Goal: Task Accomplishment & Management: Manage account settings

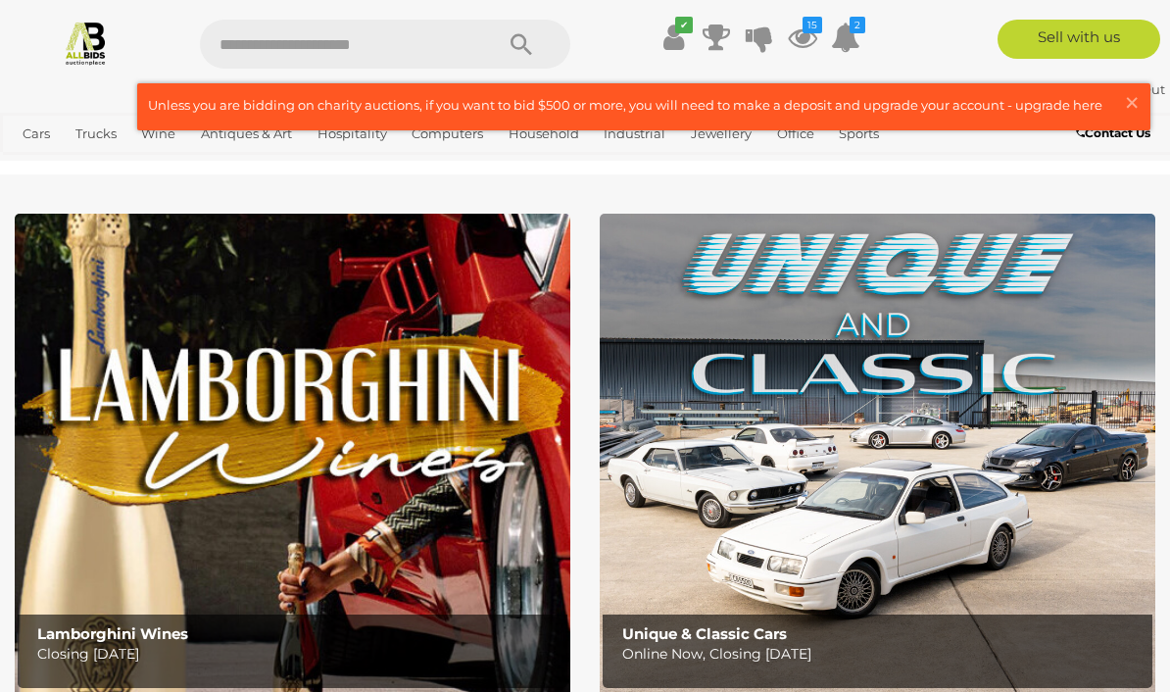
click at [1143, 103] on button "× Close" at bounding box center [1136, 104] width 27 height 25
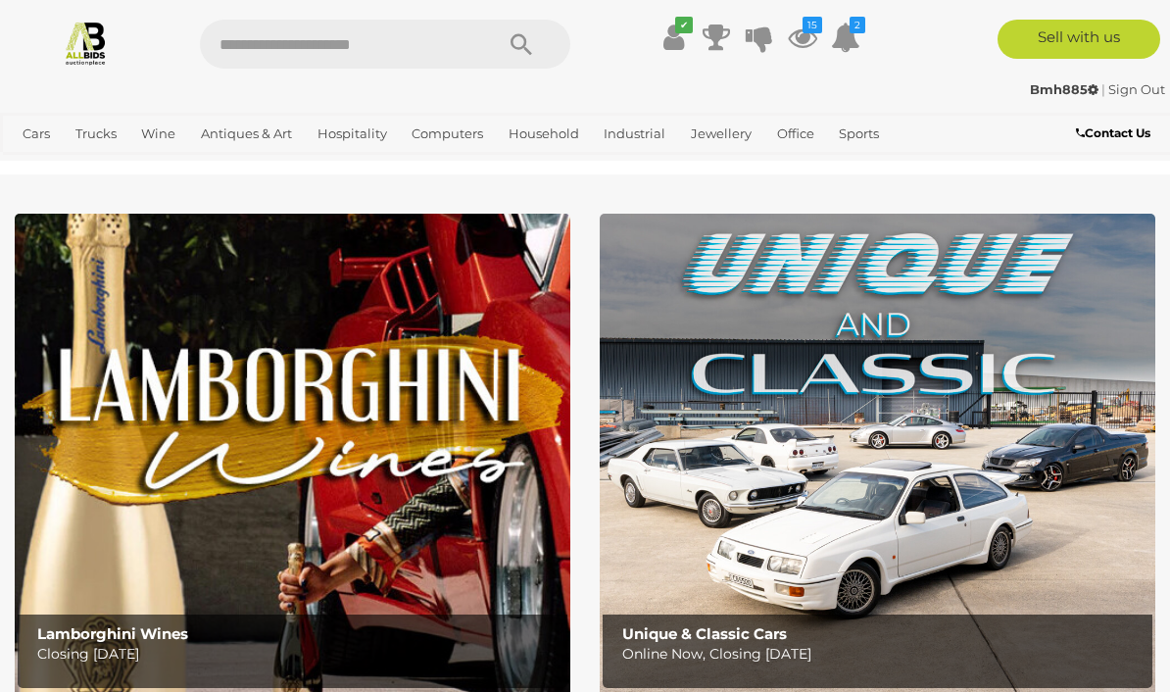
click at [812, 31] on icon "15" at bounding box center [813, 25] width 20 height 17
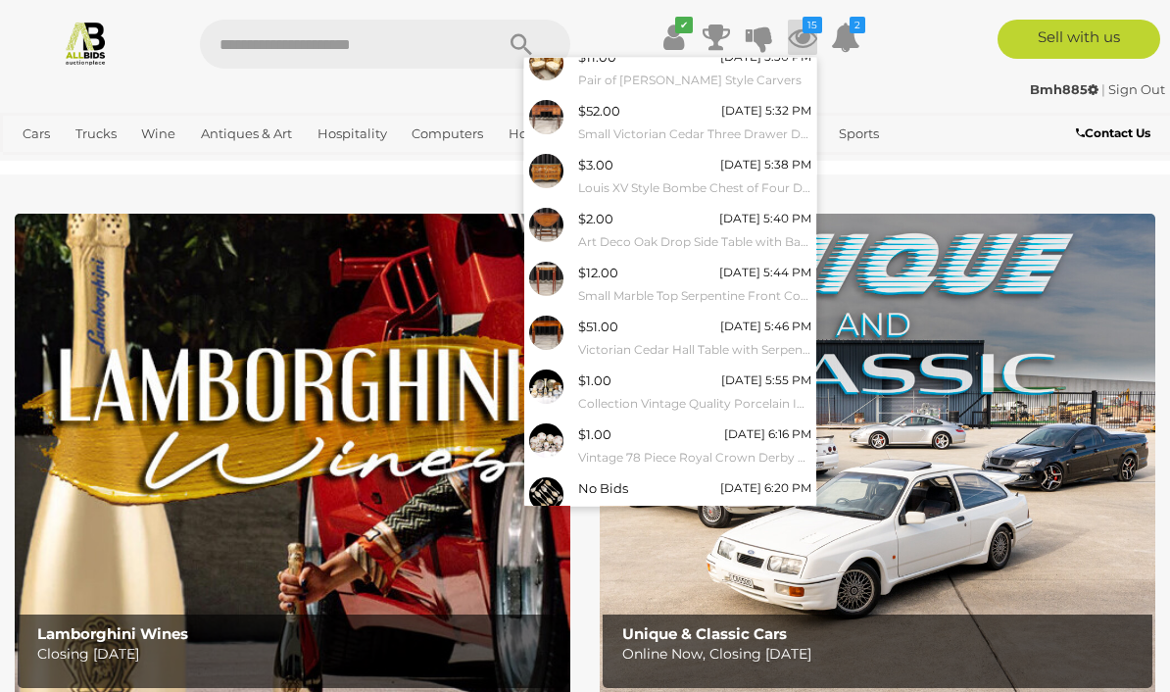
scroll to position [121, 0]
click at [650, 537] on link "View All" at bounding box center [670, 544] width 292 height 34
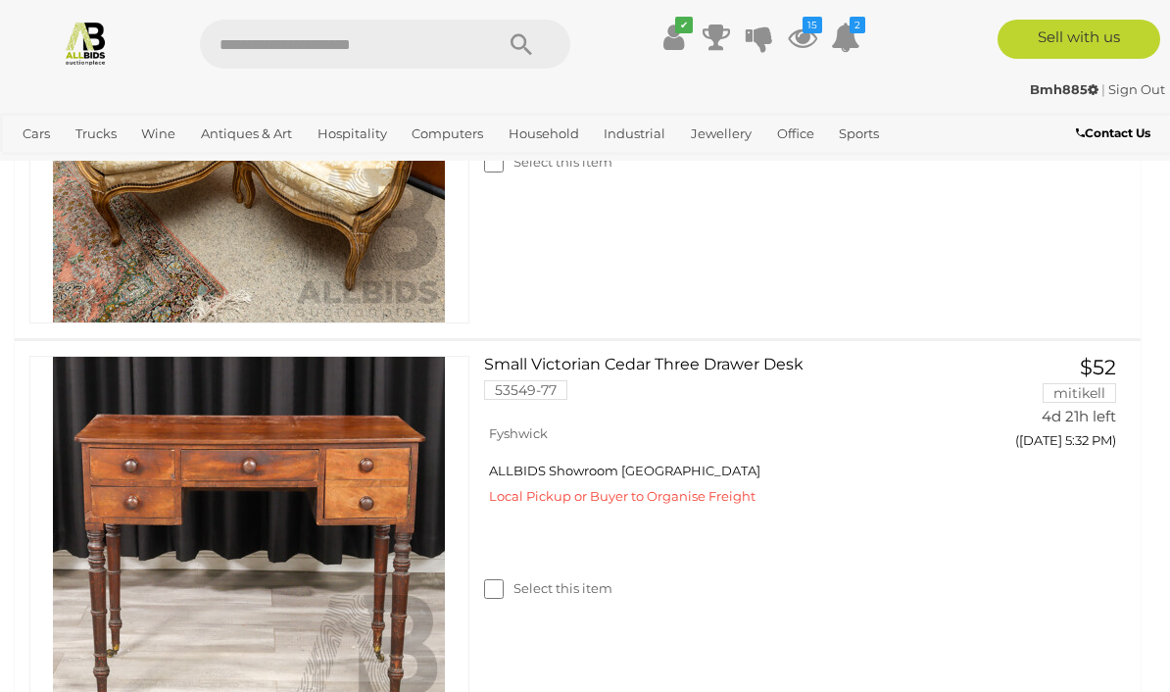
scroll to position [1089, 0]
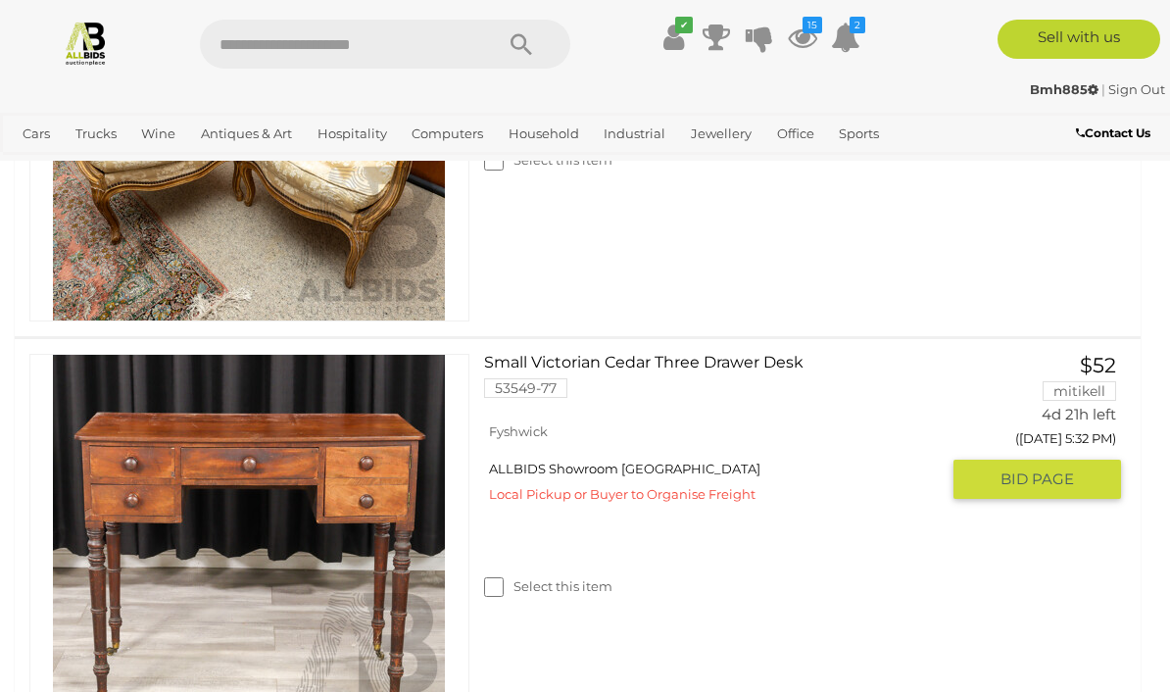
click at [516, 585] on label "Select this item" at bounding box center [548, 586] width 128 height 19
click at [717, 413] on link "Small Victorian Cedar Three Drawer Desk 53549-77" at bounding box center [719, 383] width 440 height 59
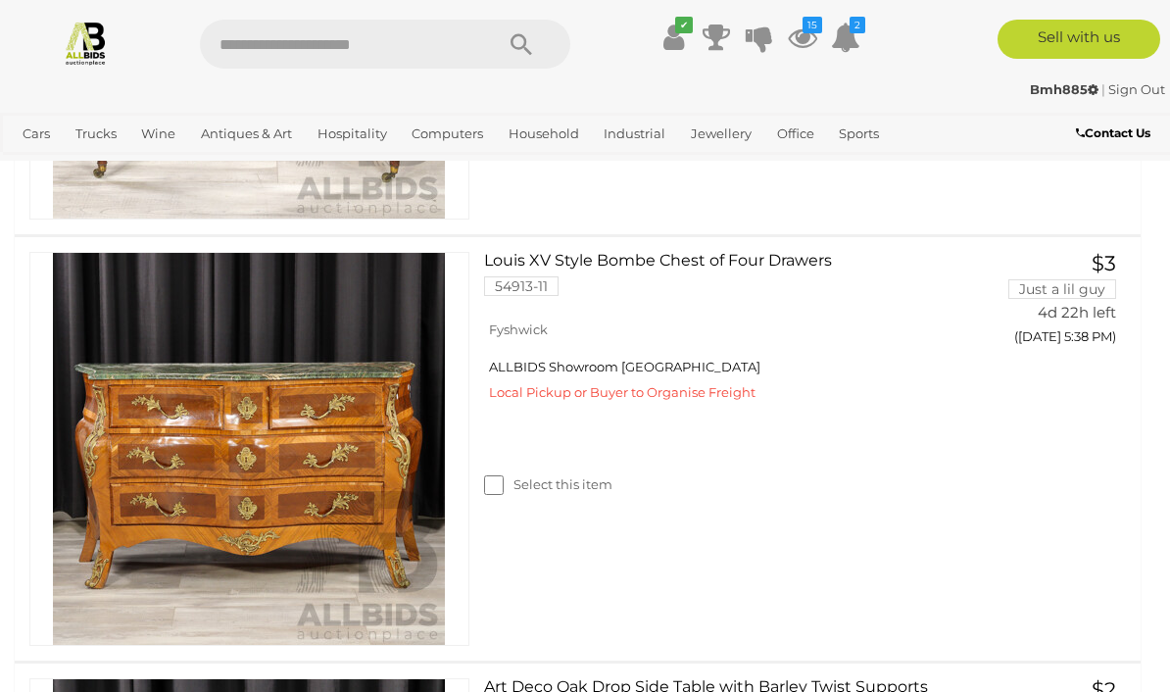
scroll to position [1618, 0]
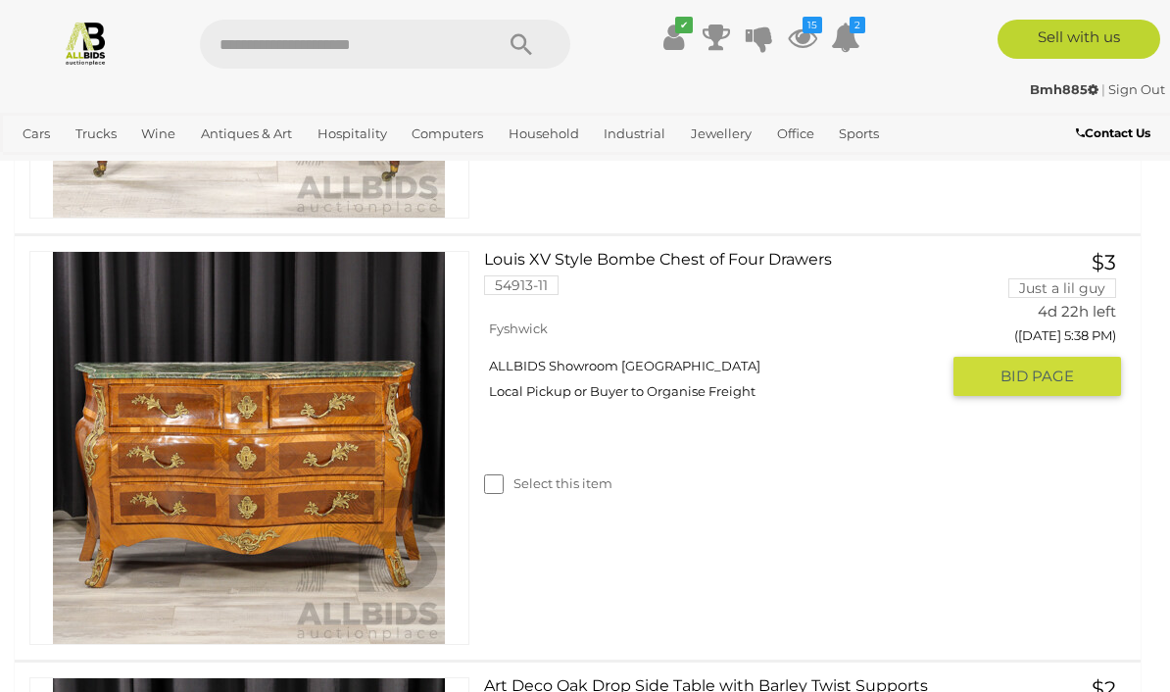
click at [382, 348] on img at bounding box center [249, 448] width 392 height 392
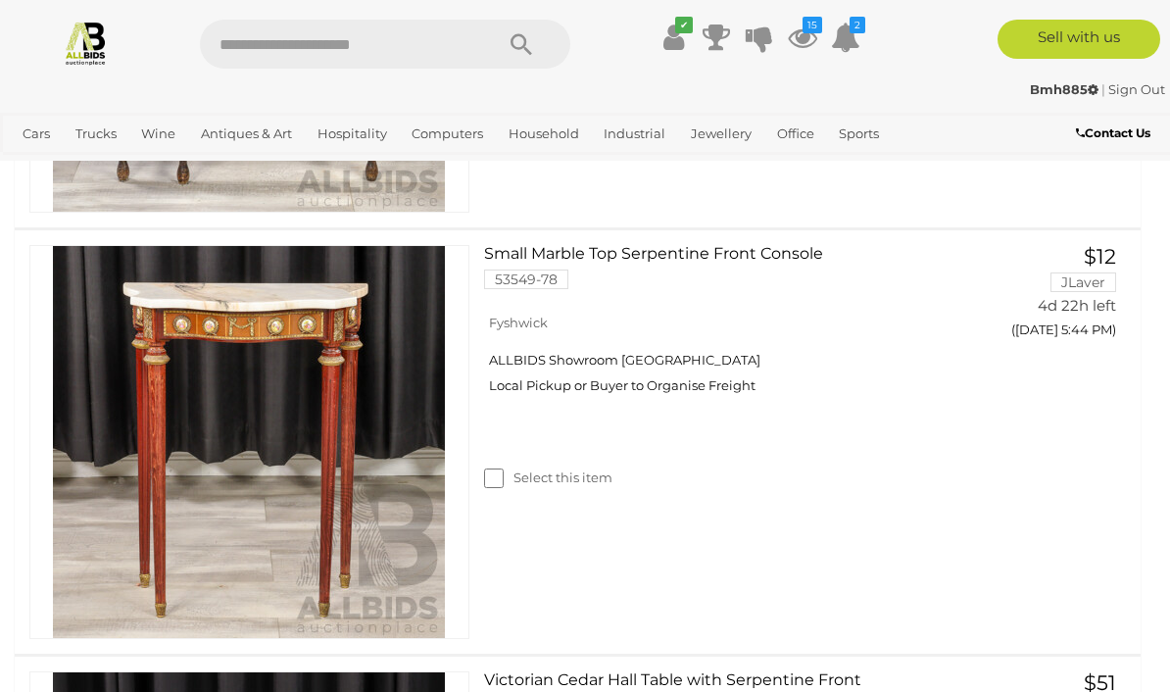
scroll to position [2478, 0]
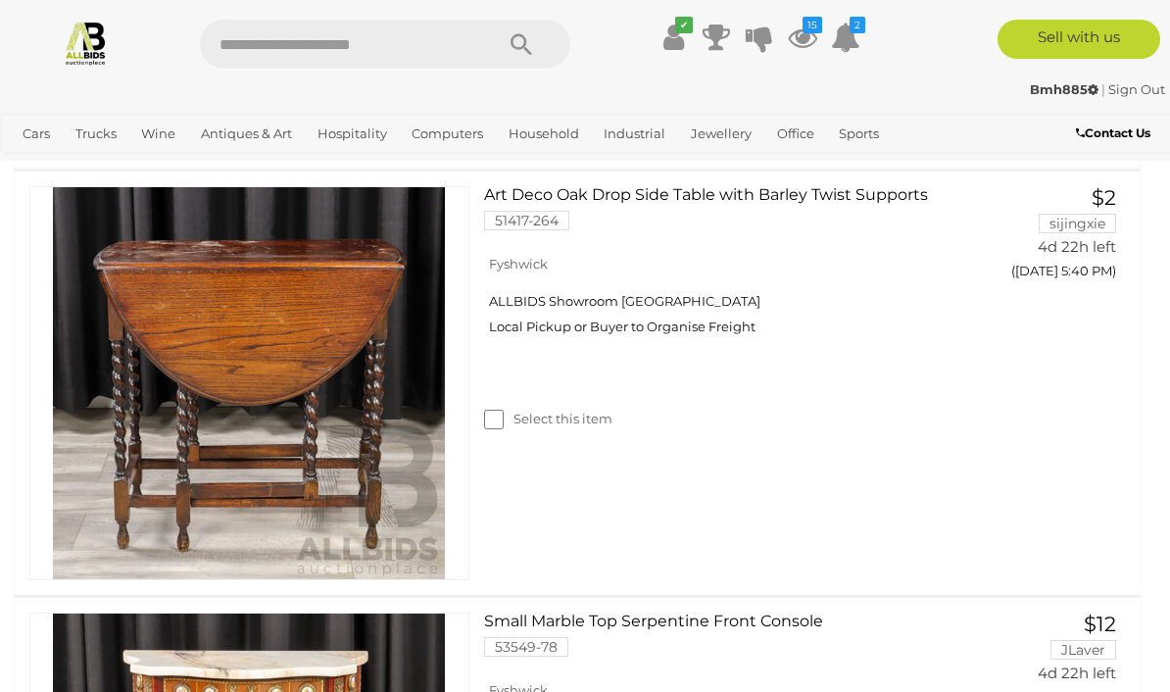
scroll to position [2099, 0]
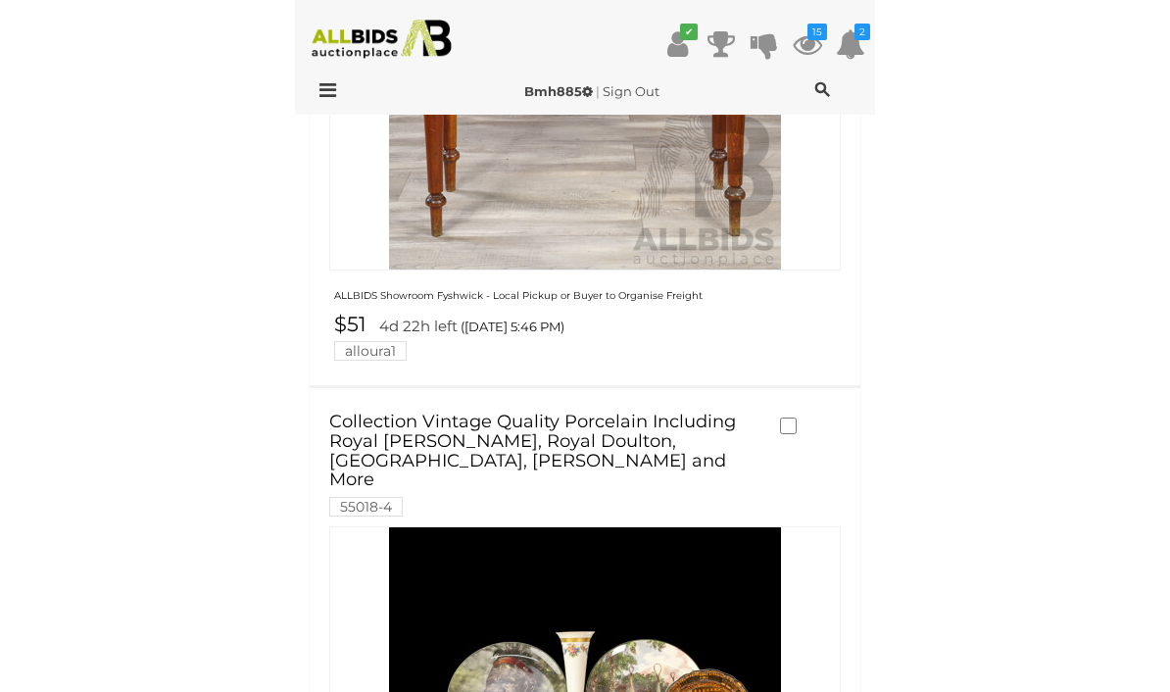
scroll to position [4269, 0]
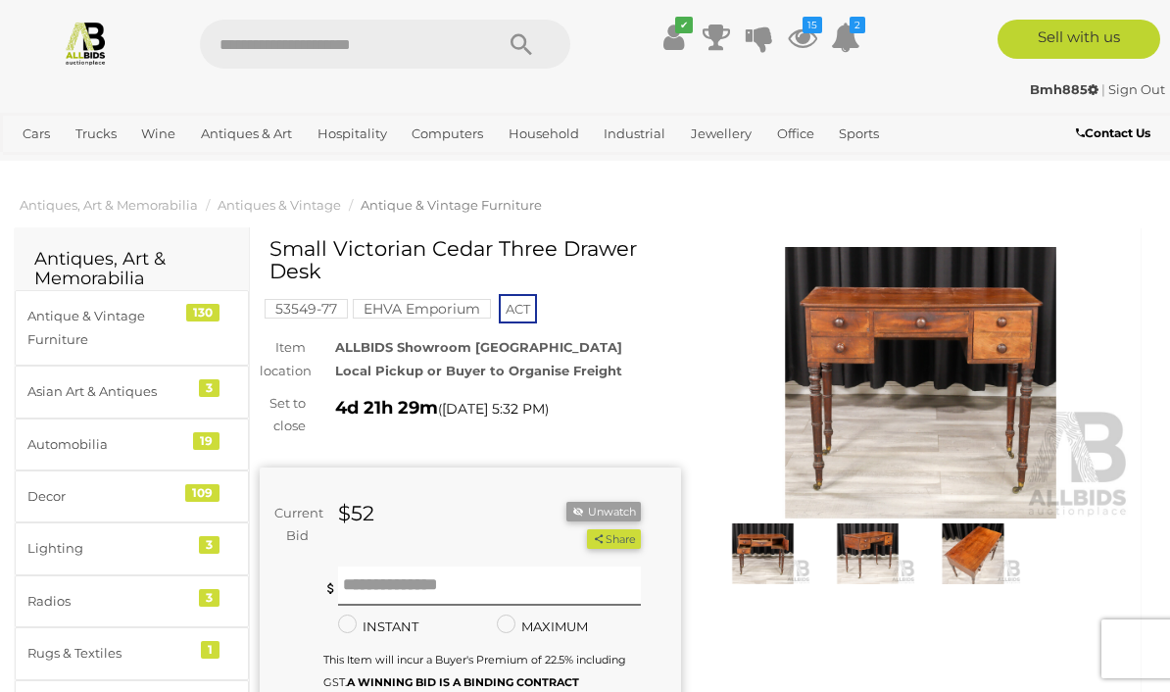
click at [613, 503] on button "Unwatch" at bounding box center [604, 512] width 74 height 21
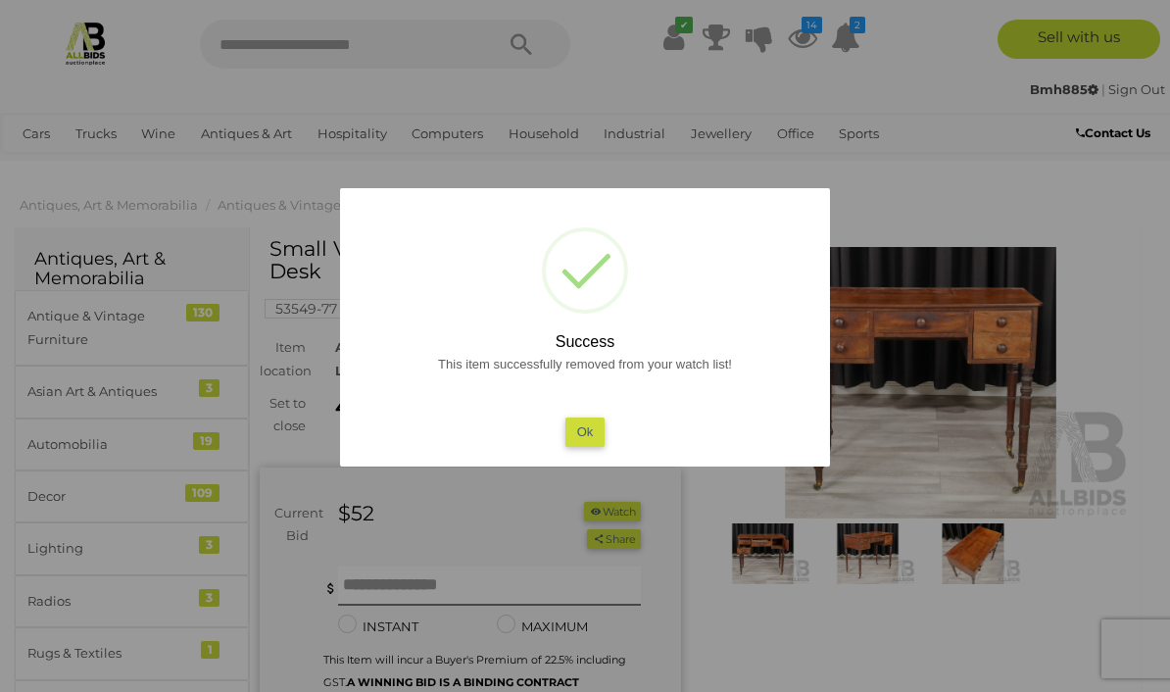
click at [592, 428] on button "Ok" at bounding box center [586, 432] width 40 height 28
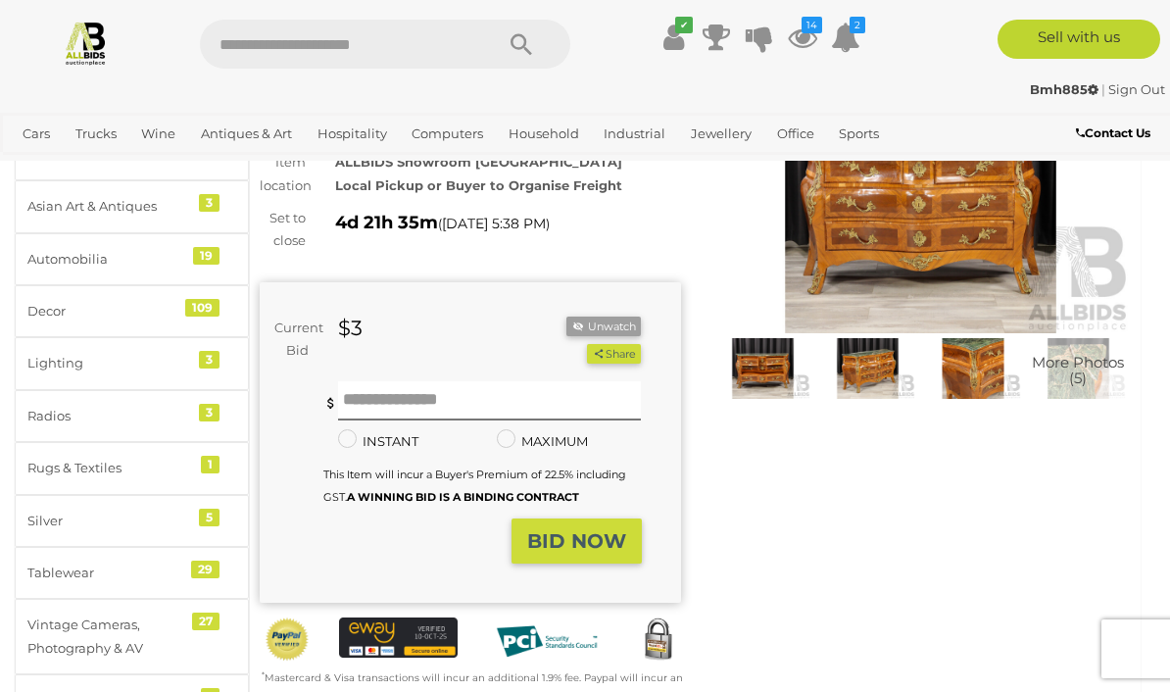
scroll to position [178, 0]
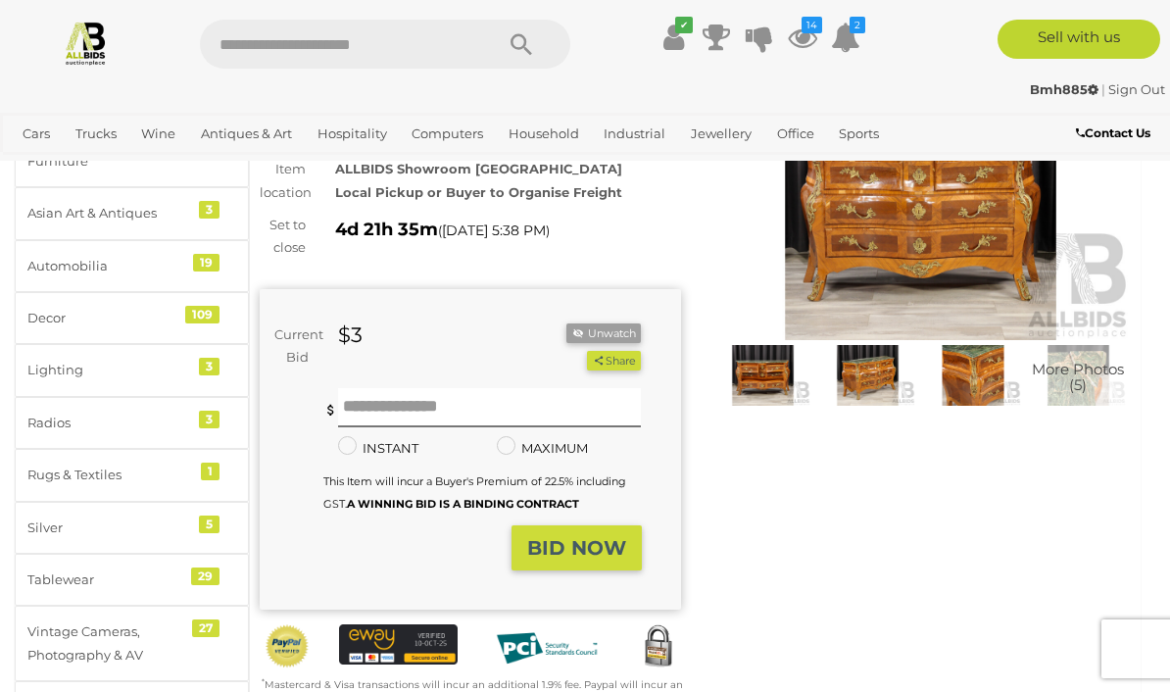
click at [939, 229] on img at bounding box center [921, 204] width 421 height 271
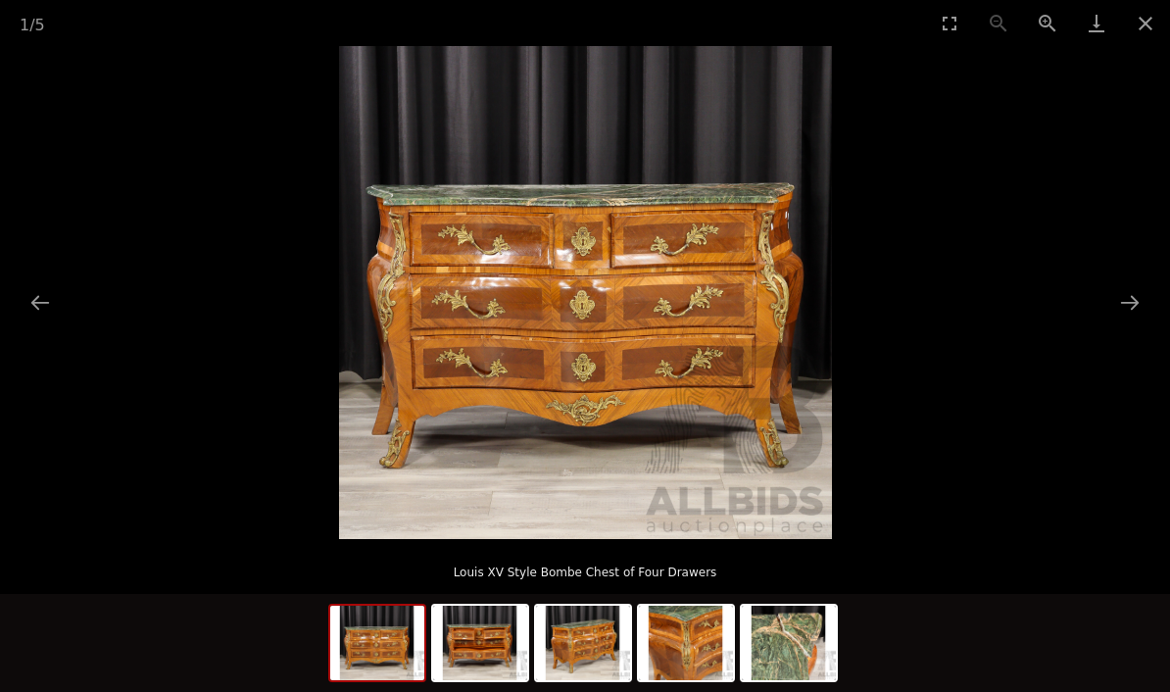
click at [1132, 303] on button "Next slide" at bounding box center [1130, 302] width 41 height 38
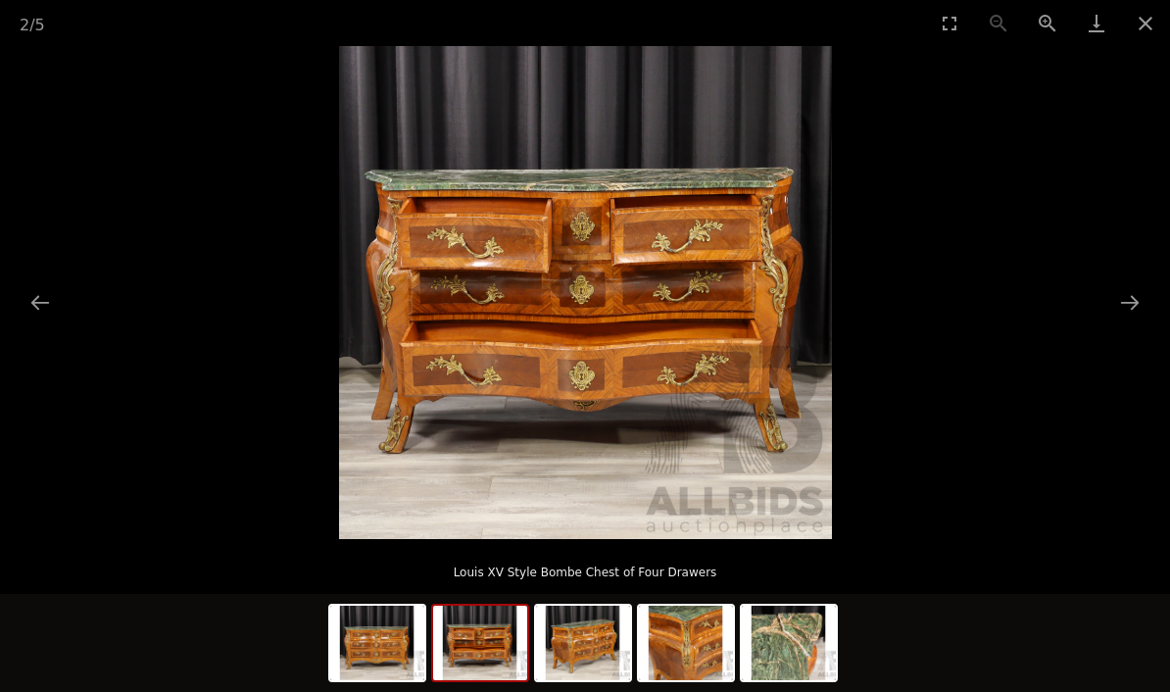
click at [1127, 309] on button "Next slide" at bounding box center [1130, 302] width 41 height 38
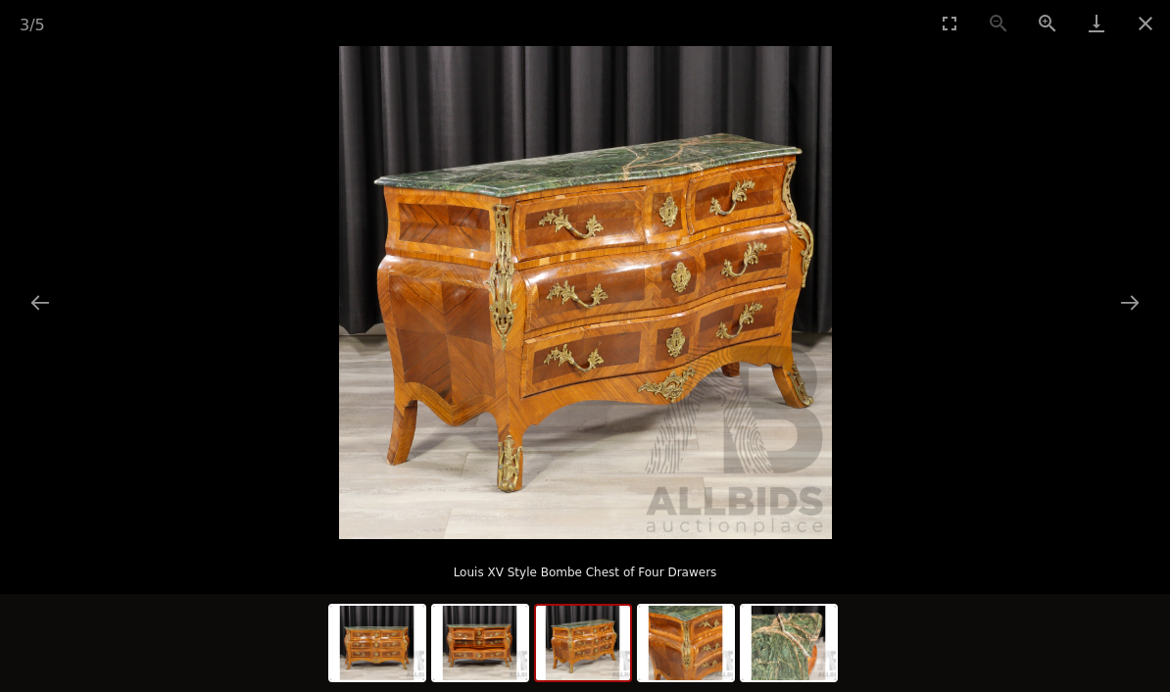
click at [1136, 306] on button "Next slide" at bounding box center [1130, 302] width 41 height 38
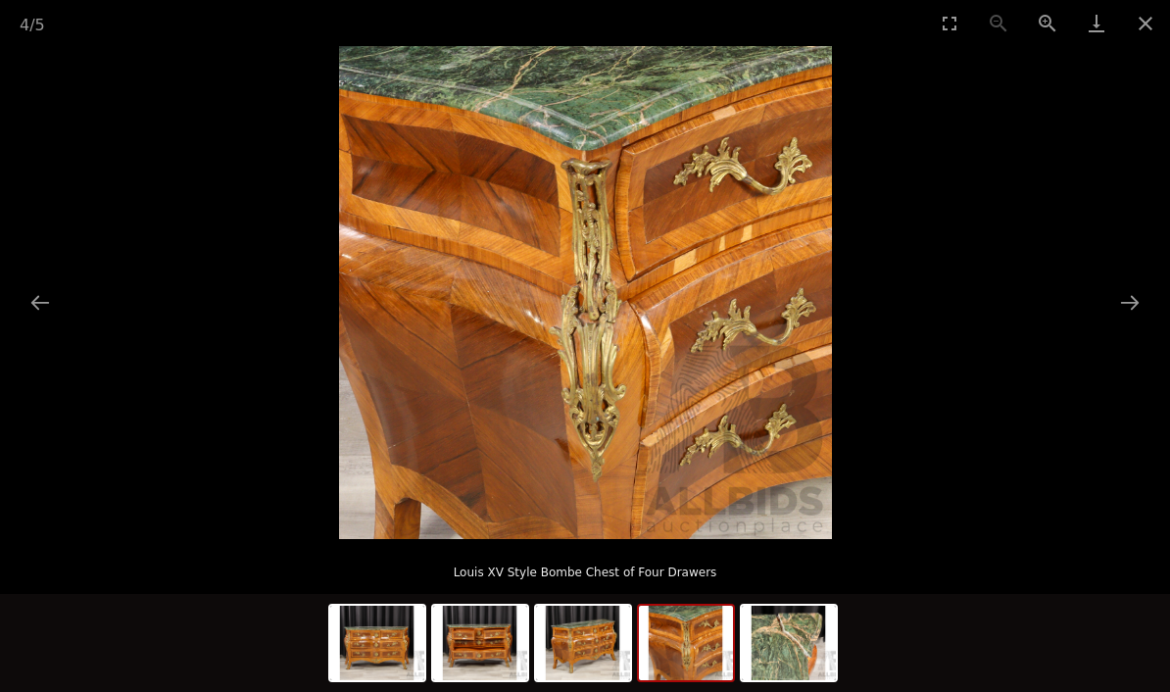
click at [1129, 308] on button "Next slide" at bounding box center [1130, 302] width 41 height 38
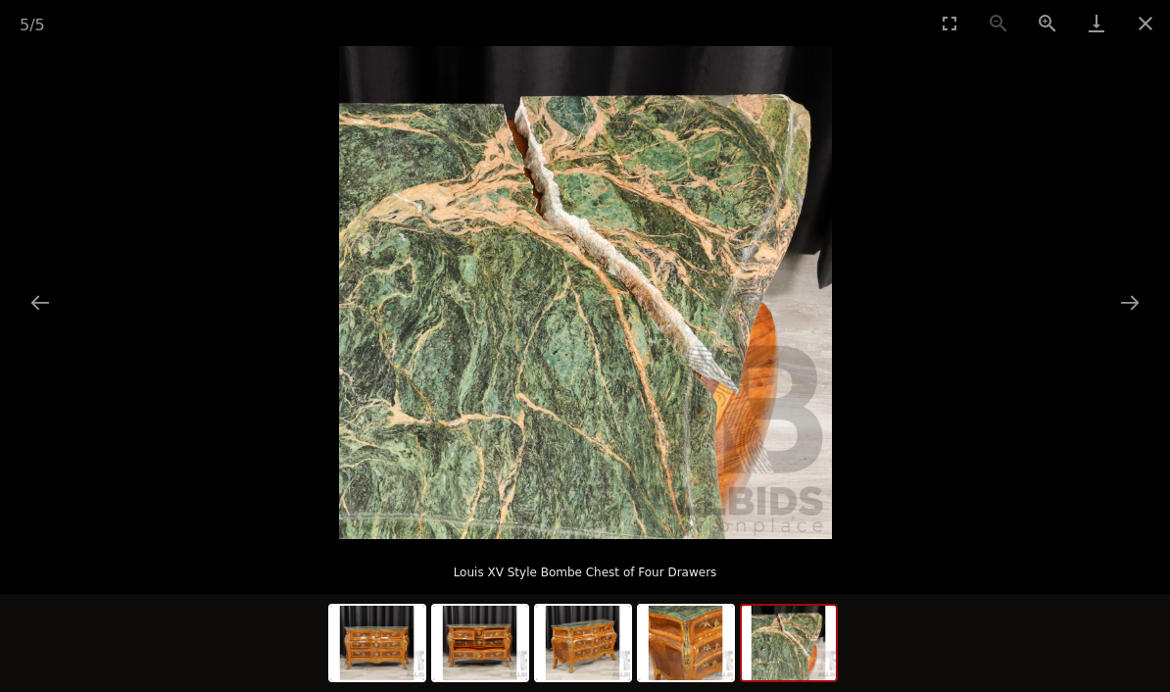
click at [714, 635] on img at bounding box center [686, 643] width 94 height 74
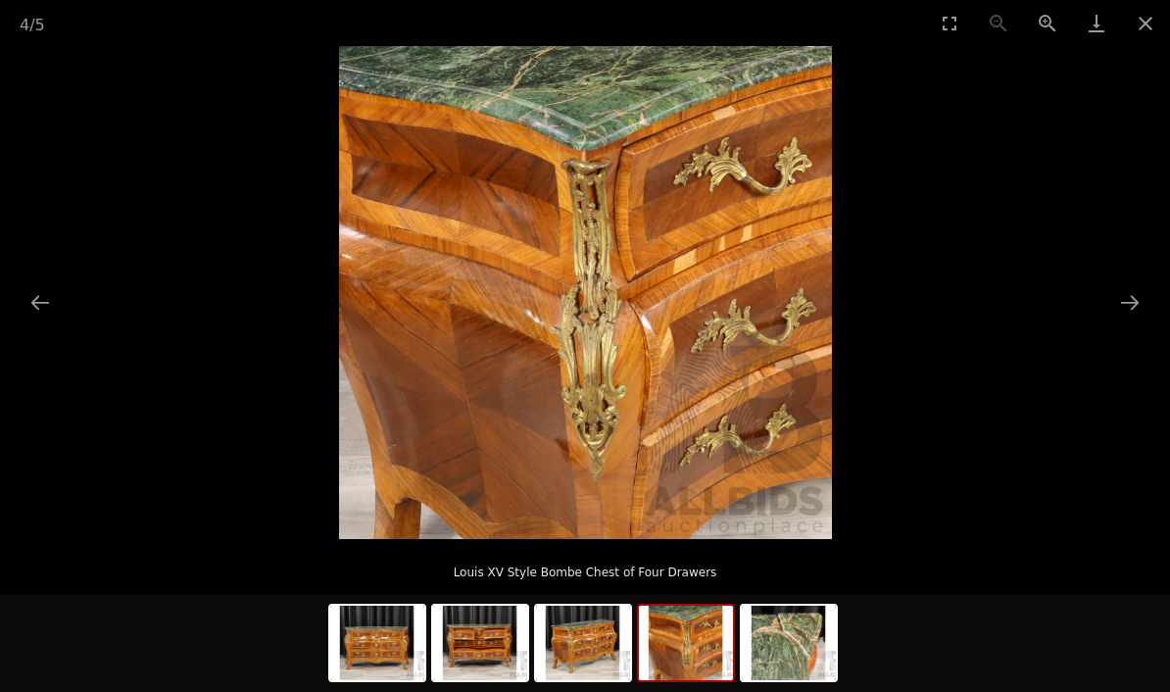
click at [607, 635] on img at bounding box center [583, 643] width 94 height 74
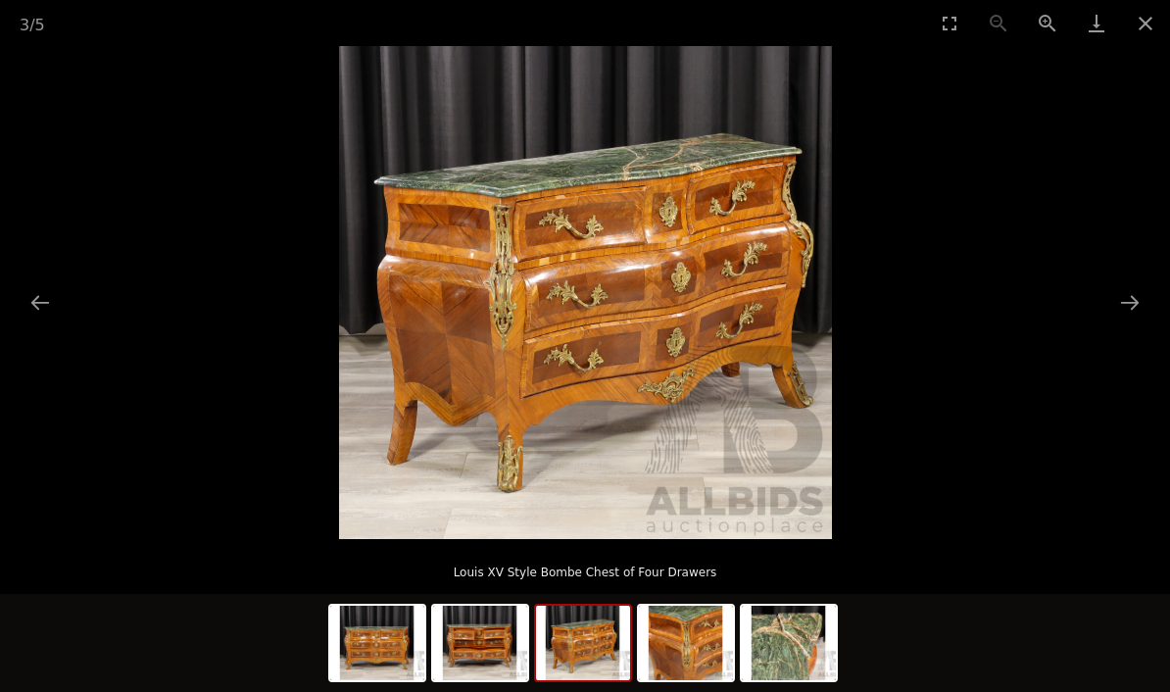
click at [398, 630] on img at bounding box center [377, 643] width 94 height 74
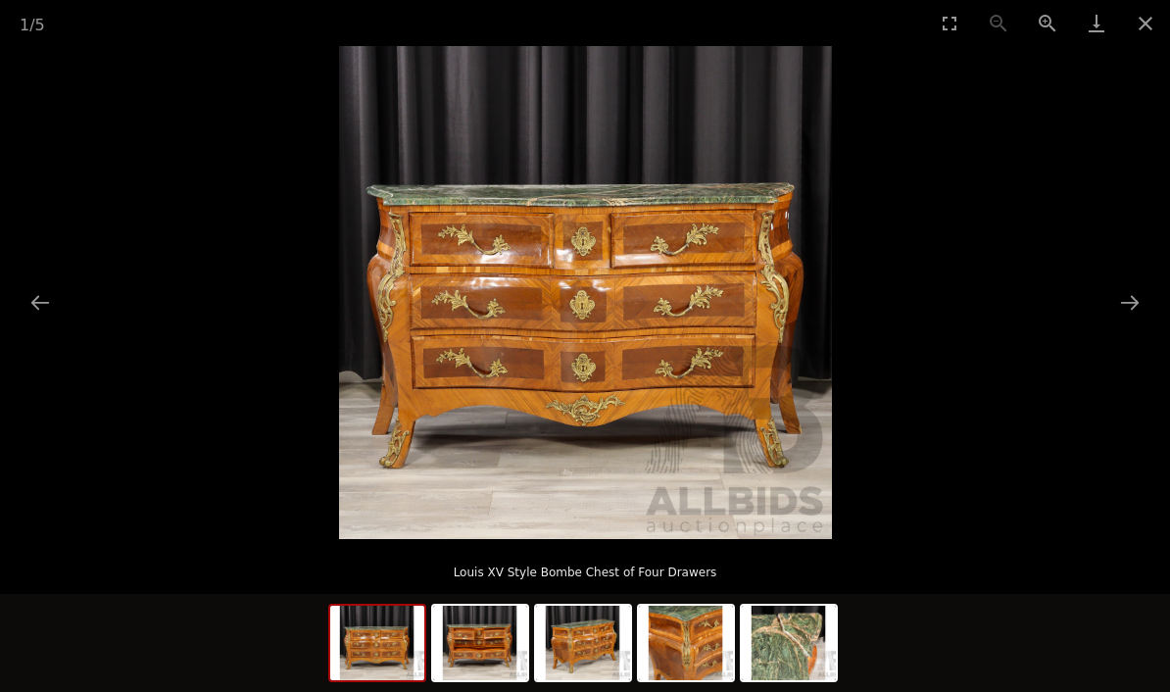
click at [503, 638] on img at bounding box center [480, 643] width 94 height 74
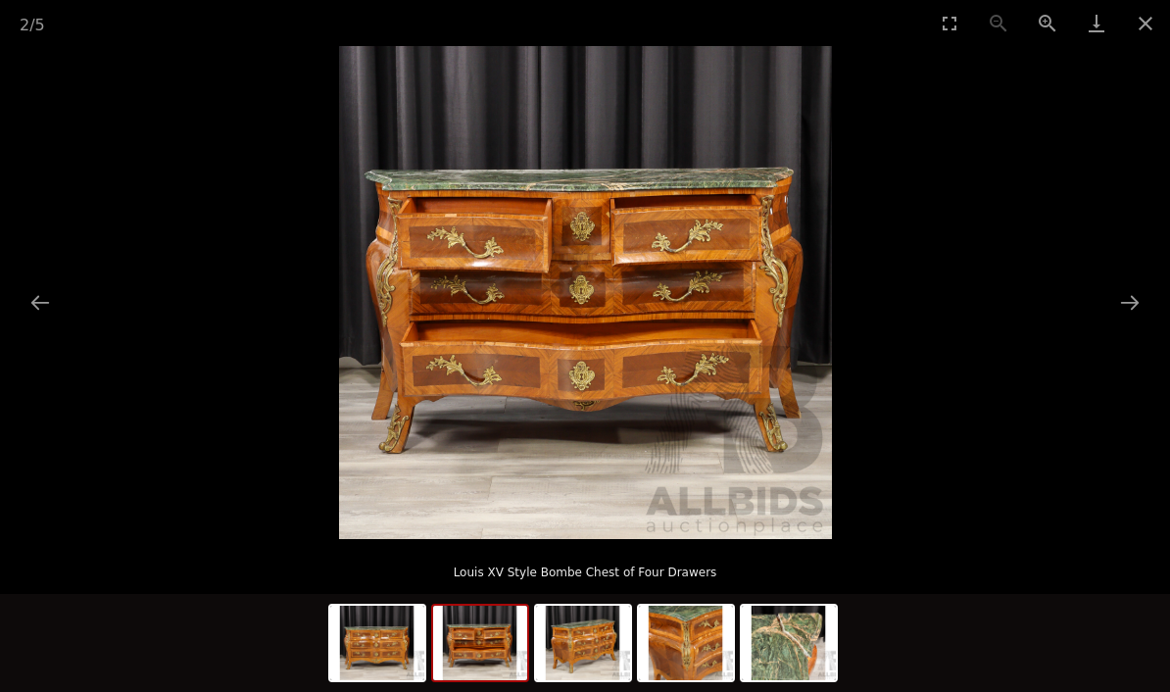
click at [813, 628] on img at bounding box center [789, 643] width 94 height 74
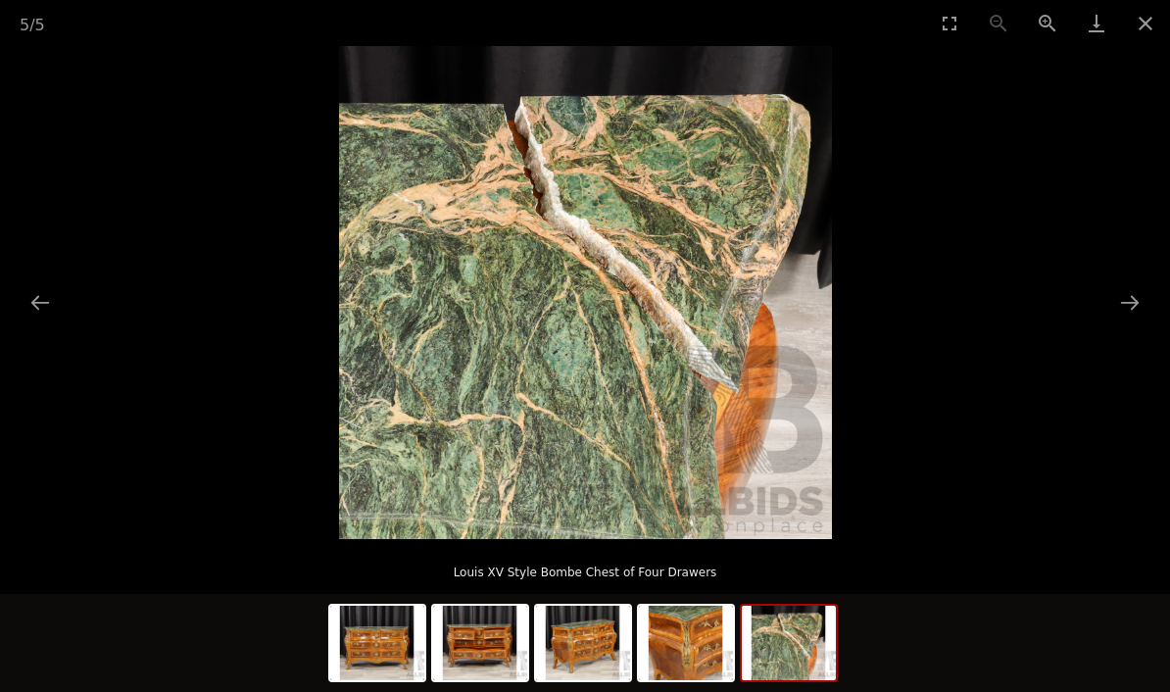
click at [719, 634] on img at bounding box center [686, 643] width 94 height 74
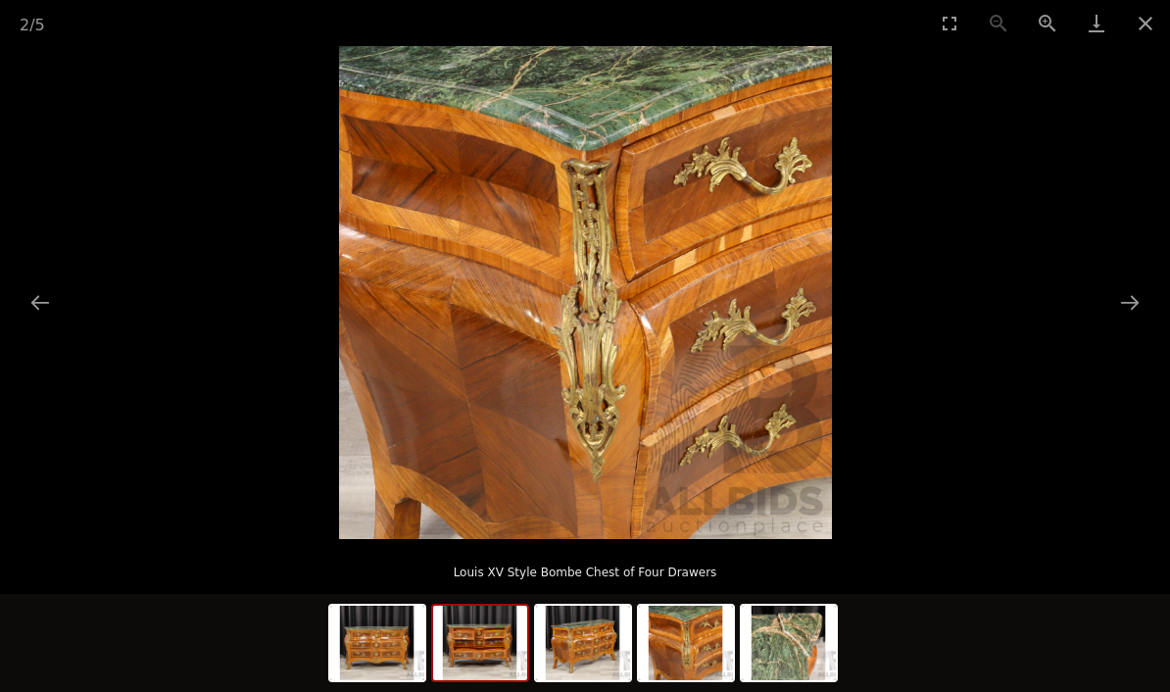
click at [504, 637] on img at bounding box center [480, 643] width 94 height 74
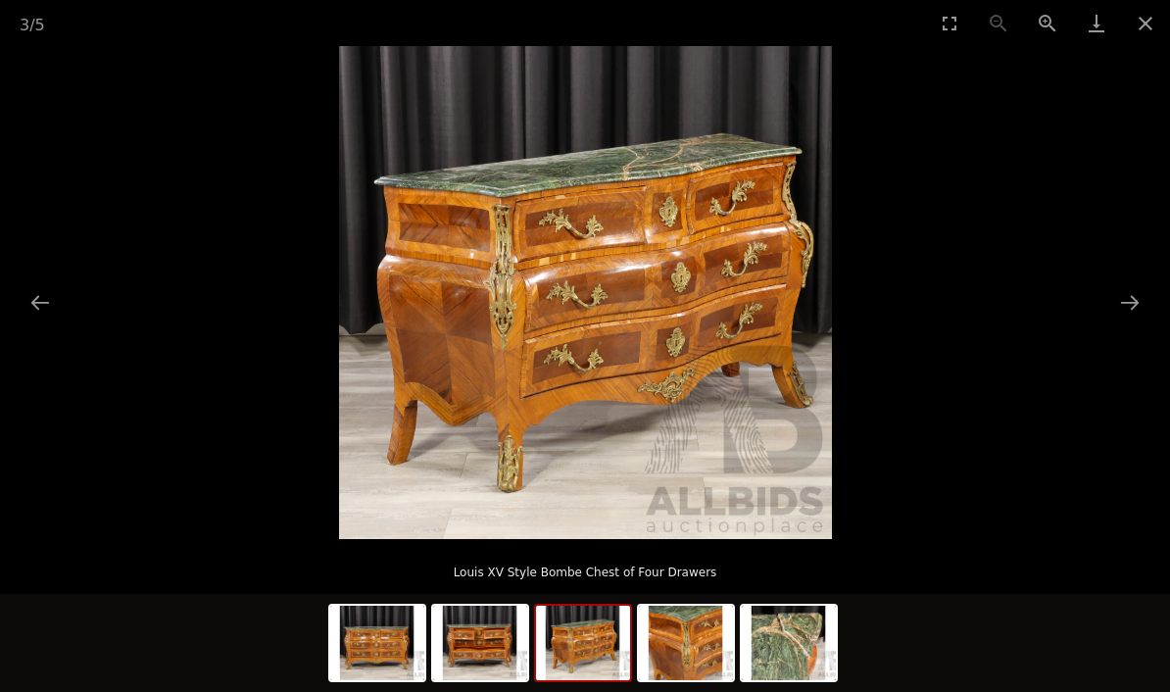
click at [595, 640] on img at bounding box center [583, 643] width 94 height 74
click at [1144, 24] on button "Close gallery" at bounding box center [1145, 23] width 49 height 46
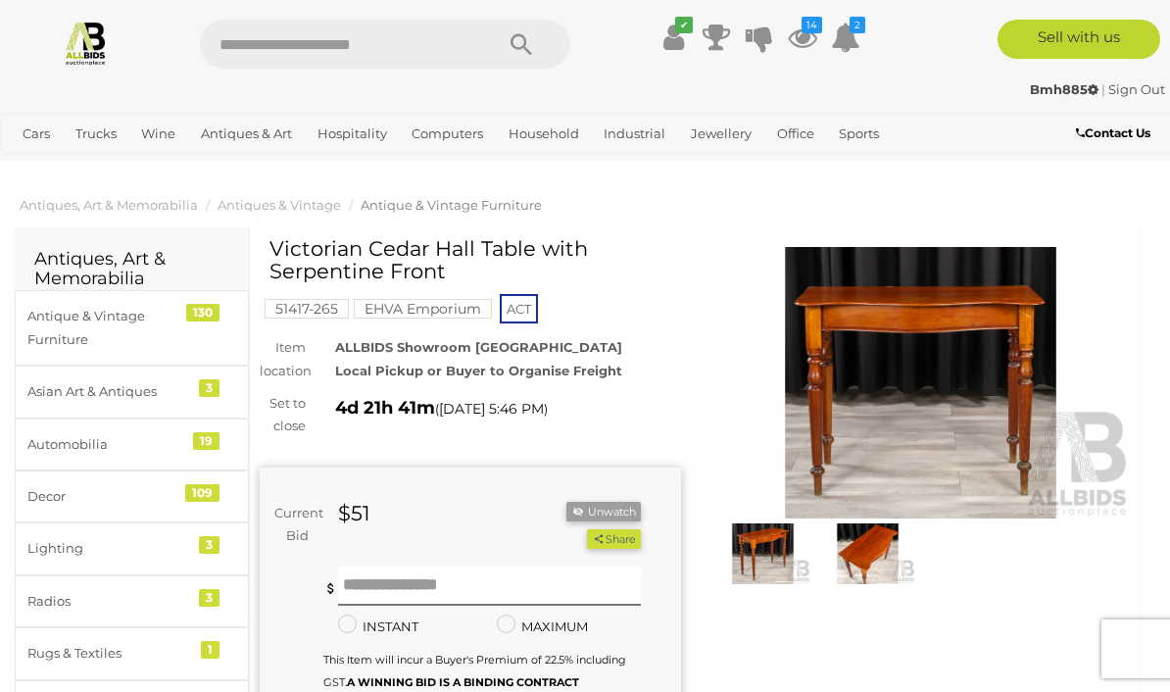
click at [612, 511] on button "Unwatch" at bounding box center [604, 512] width 74 height 21
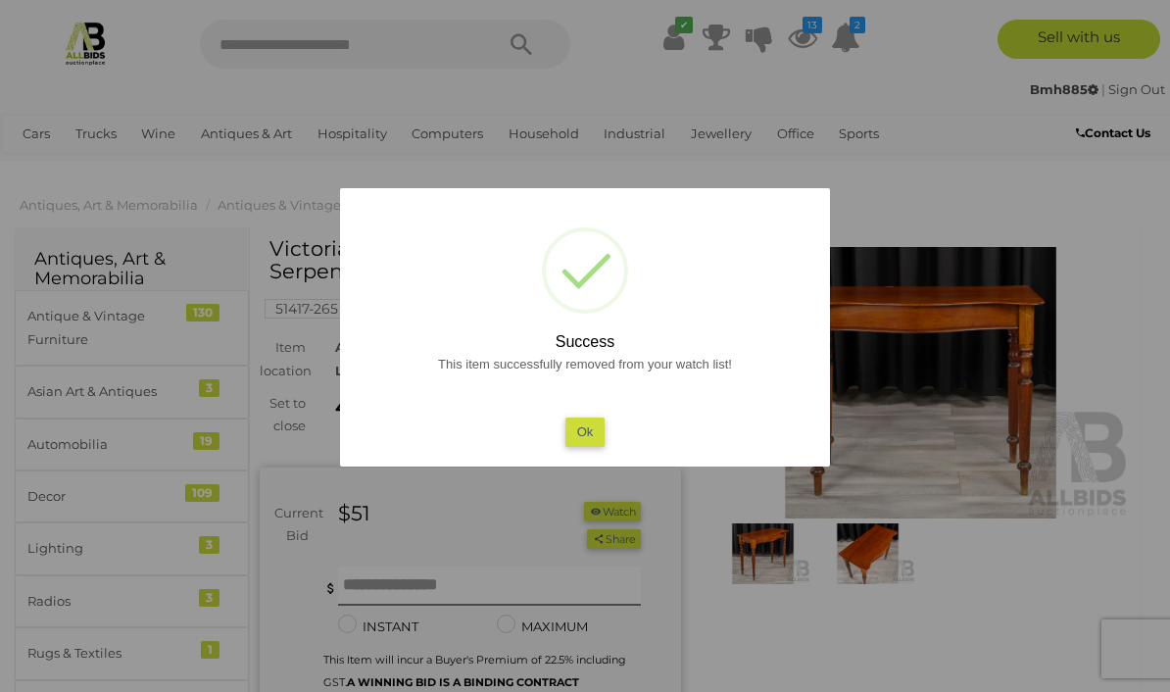
click at [588, 438] on button "Ok" at bounding box center [586, 432] width 40 height 28
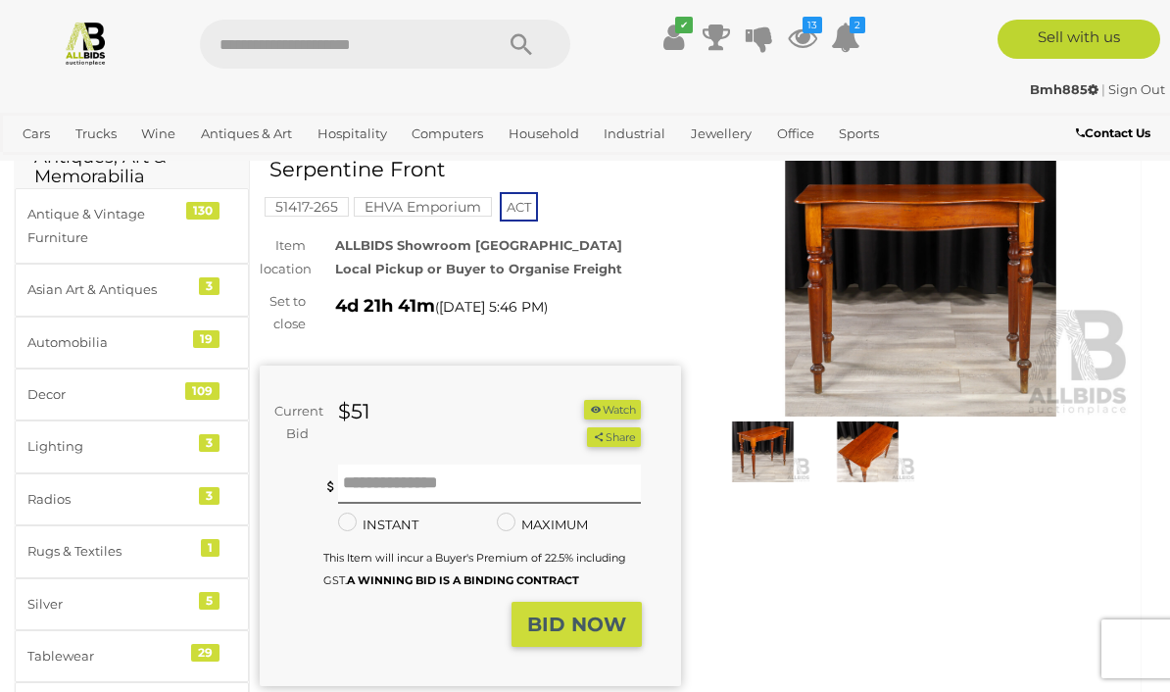
scroll to position [103, 0]
click at [874, 454] on img at bounding box center [867, 451] width 95 height 62
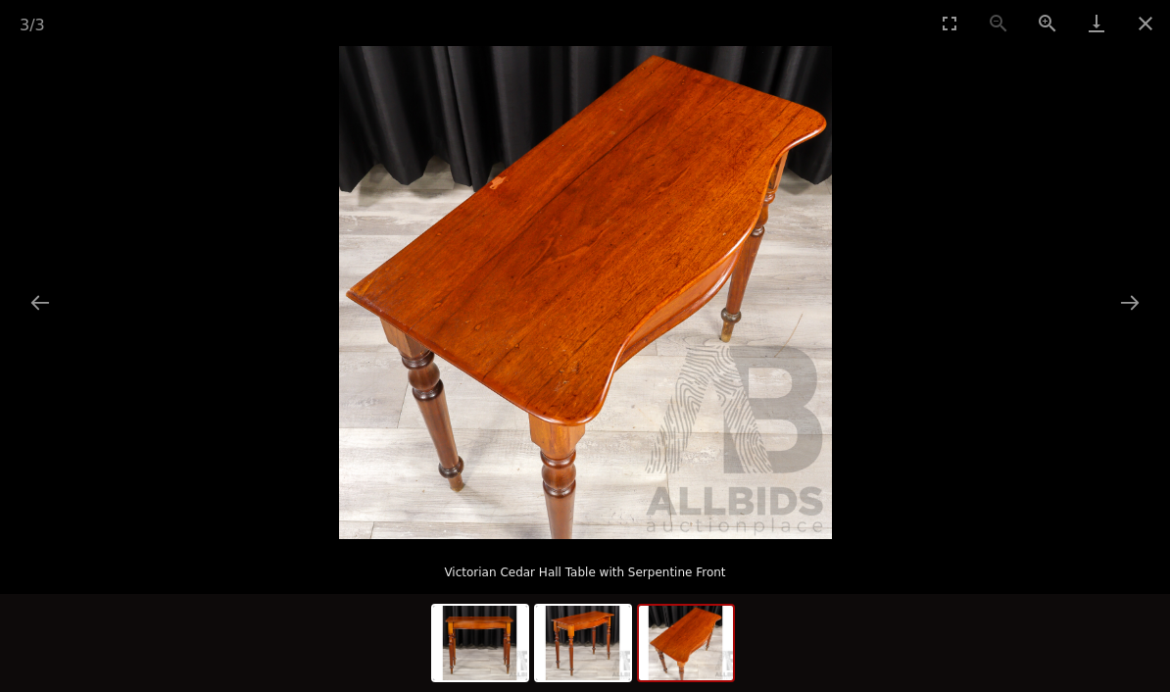
click at [604, 680] on img at bounding box center [583, 643] width 94 height 74
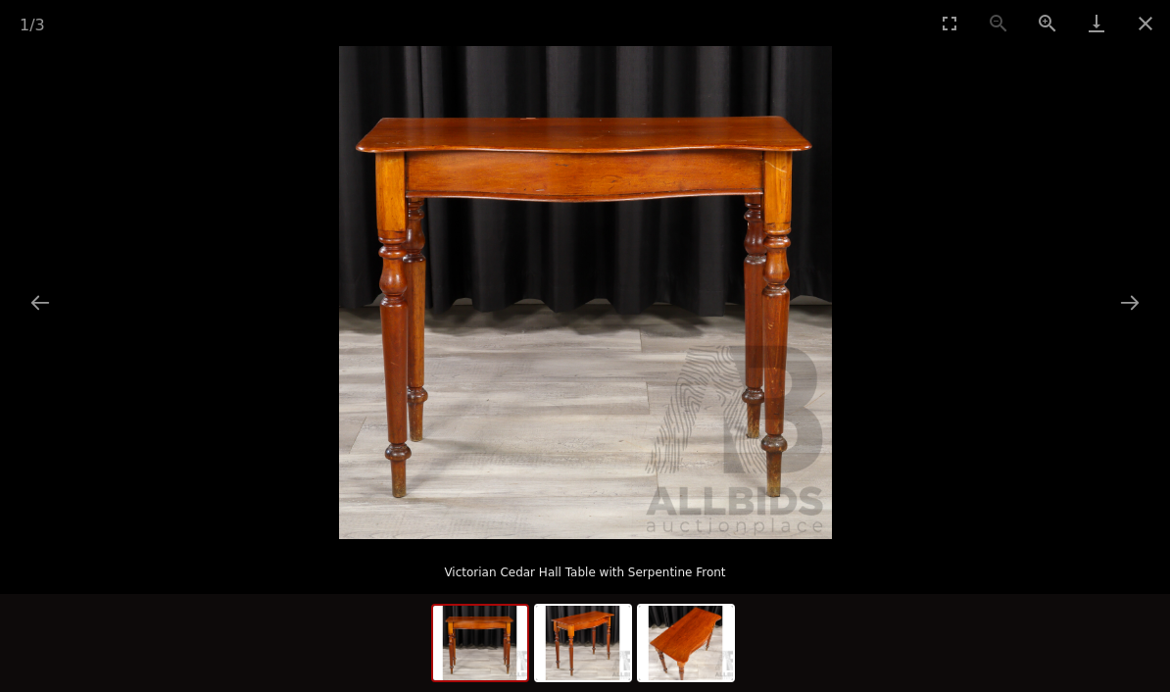
click at [508, 680] on img at bounding box center [480, 643] width 94 height 74
click at [1144, 20] on button "Close gallery" at bounding box center [1145, 23] width 49 height 46
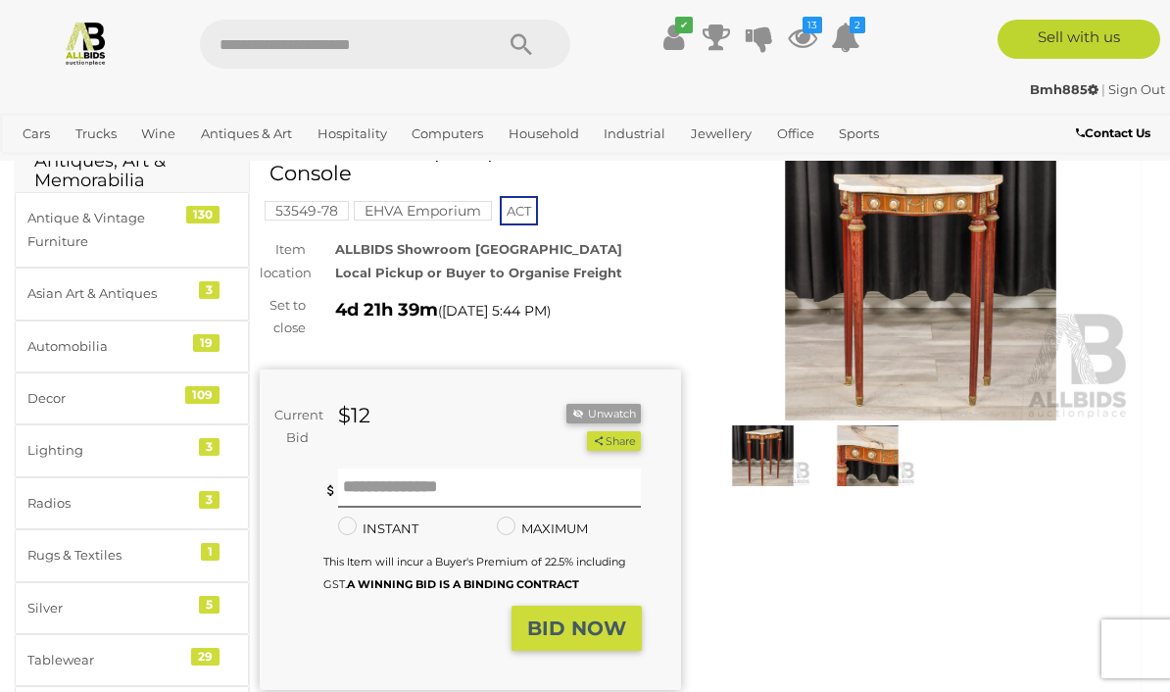
scroll to position [51, 0]
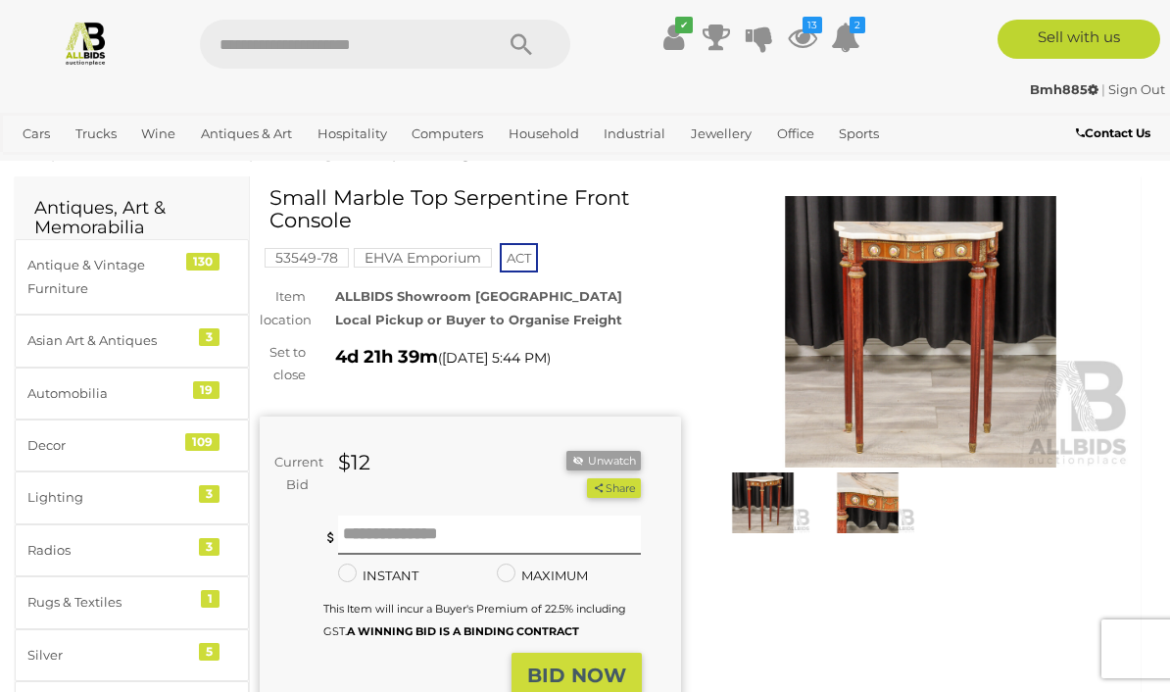
click at [917, 357] on img at bounding box center [921, 331] width 421 height 271
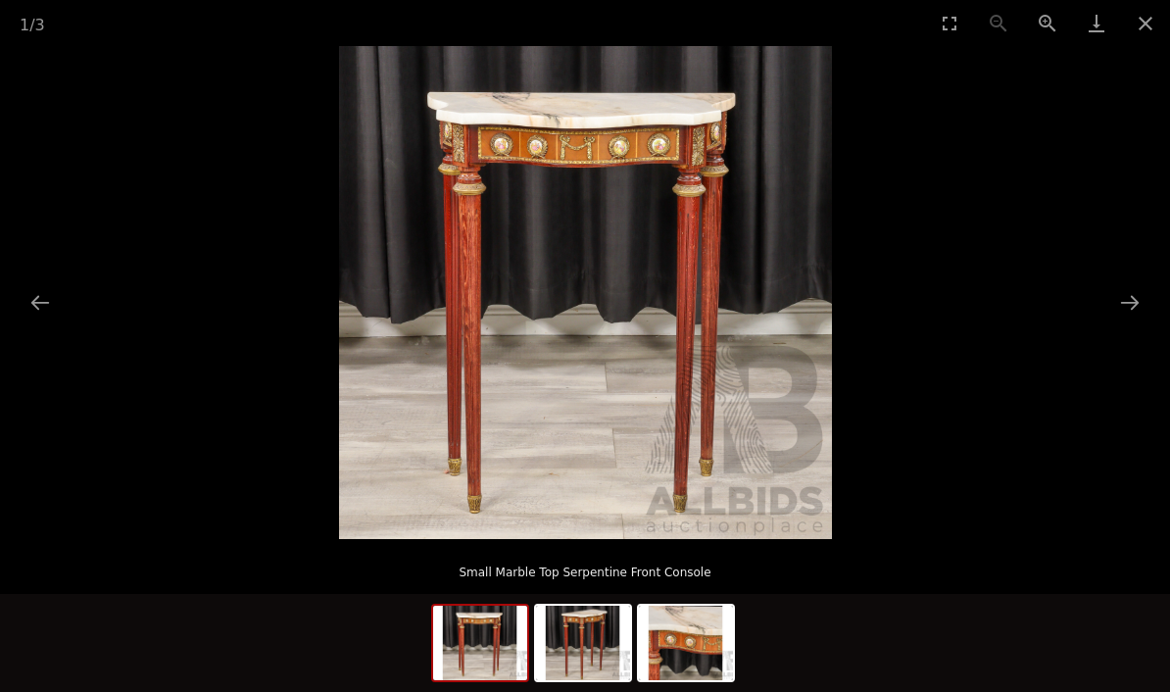
click at [1132, 307] on button "Next slide" at bounding box center [1130, 302] width 41 height 38
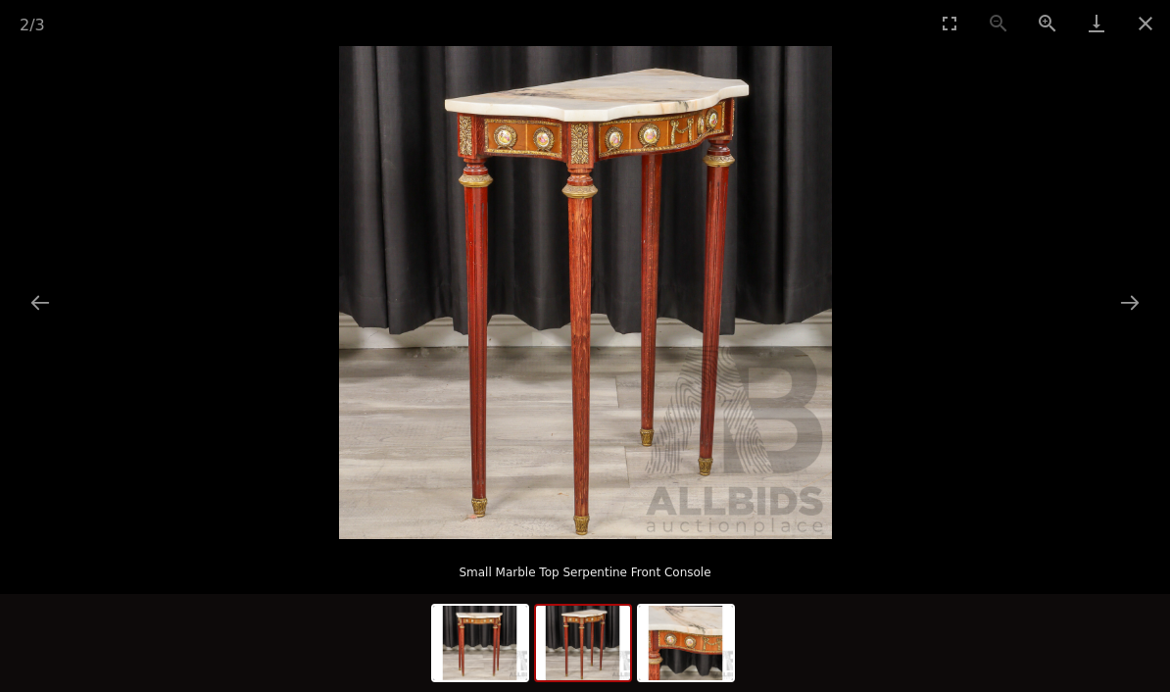
click at [1129, 299] on button "Next slide" at bounding box center [1130, 302] width 41 height 38
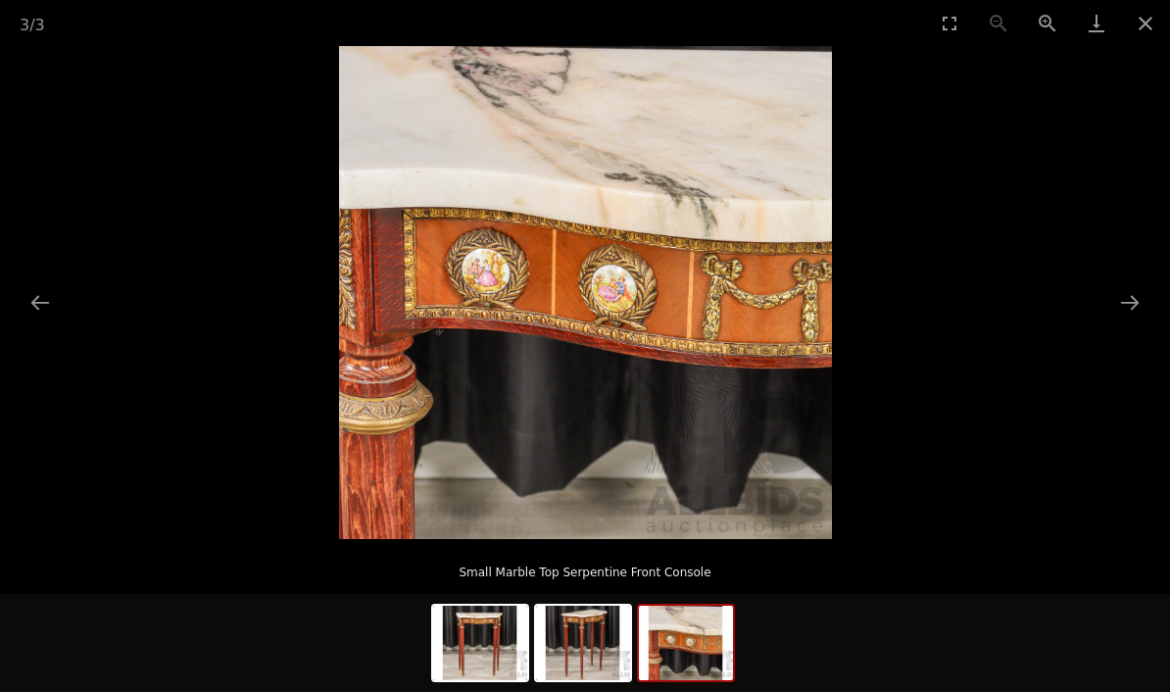
click at [1145, 28] on button "Close gallery" at bounding box center [1145, 23] width 49 height 46
